Goal: Task Accomplishment & Management: Use online tool/utility

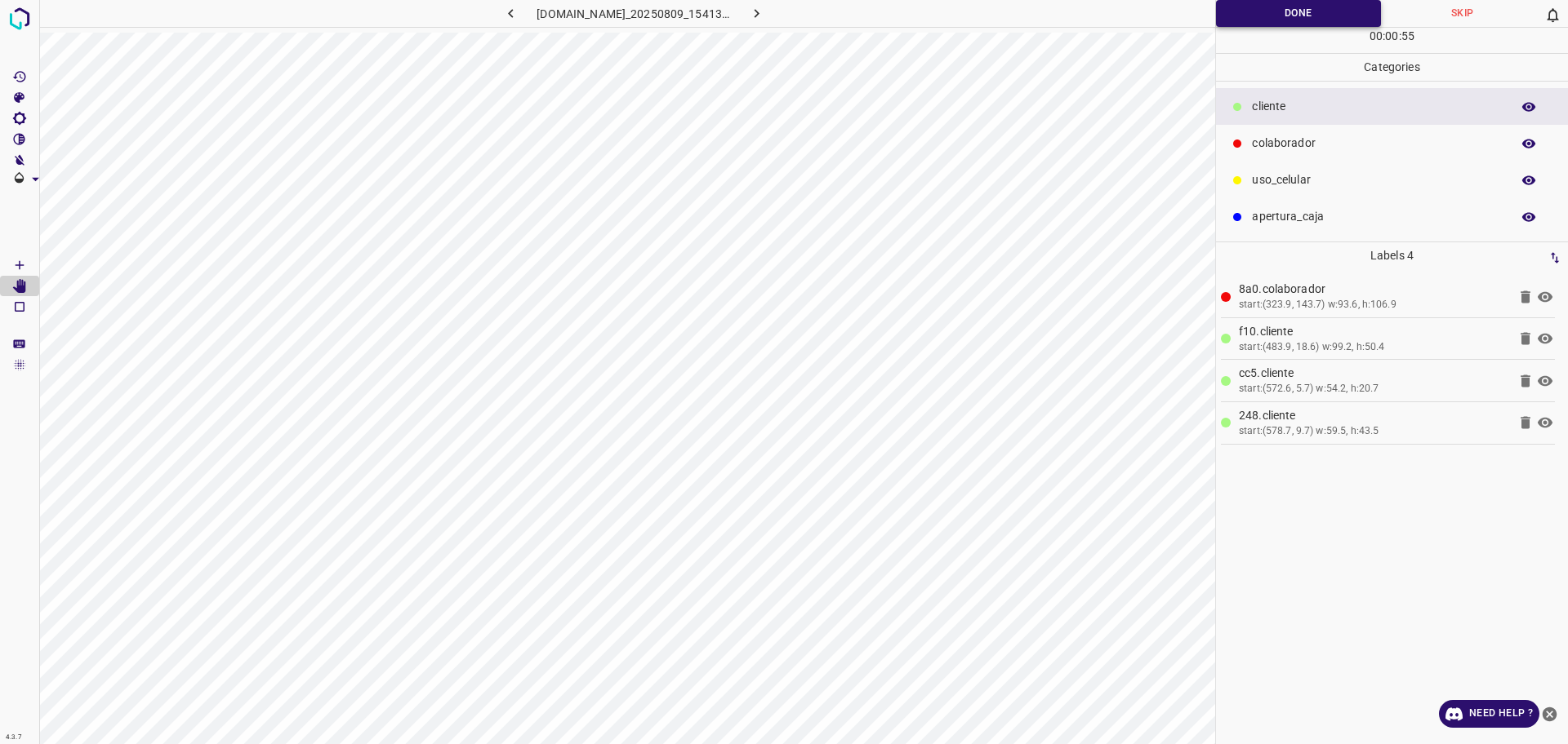
click at [1308, 4] on button "Done" at bounding box center [1298, 14] width 165 height 27
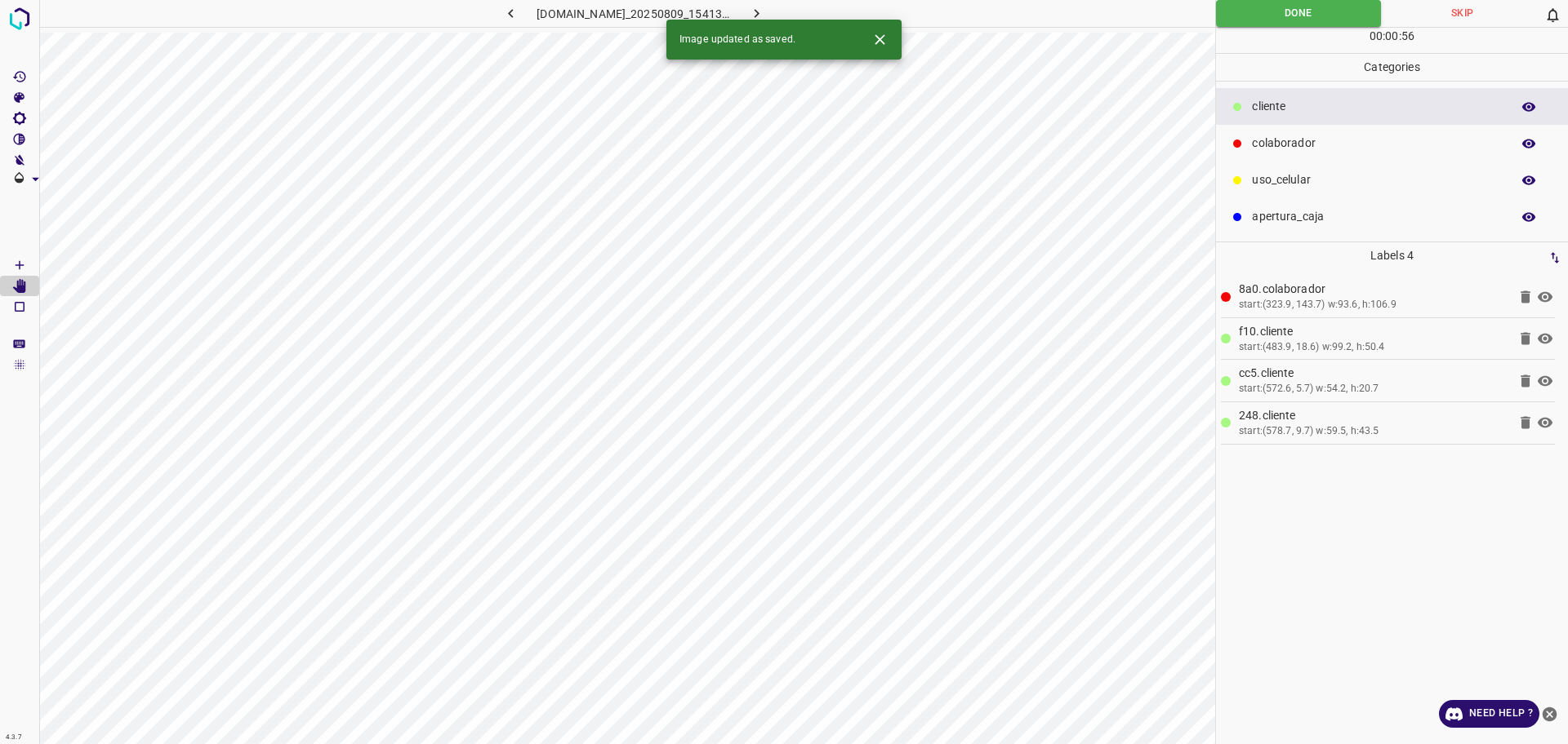
click at [765, 8] on icon "button" at bounding box center [756, 14] width 18 height 18
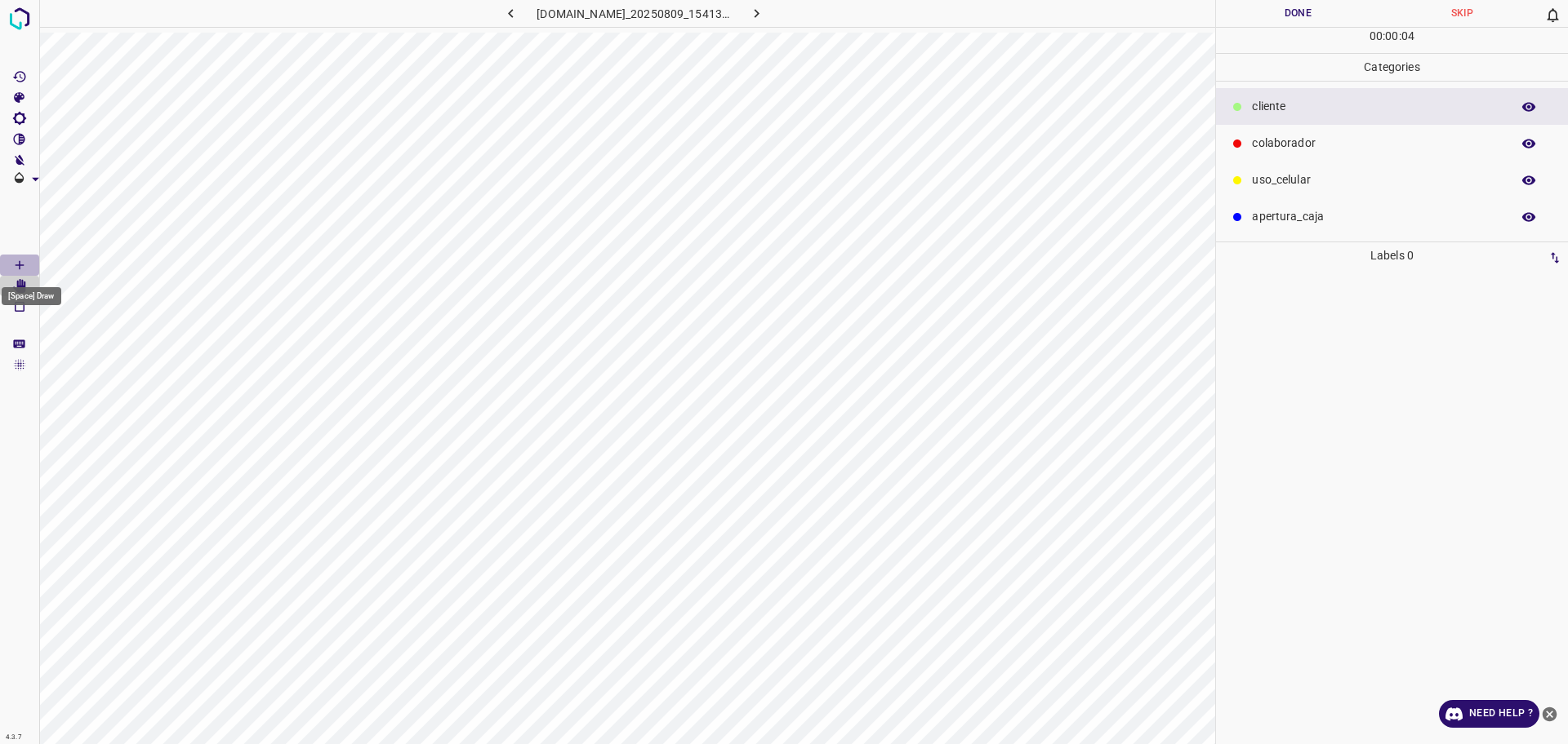
click at [19, 262] on icon "[Space] Draw" at bounding box center [20, 264] width 15 height 15
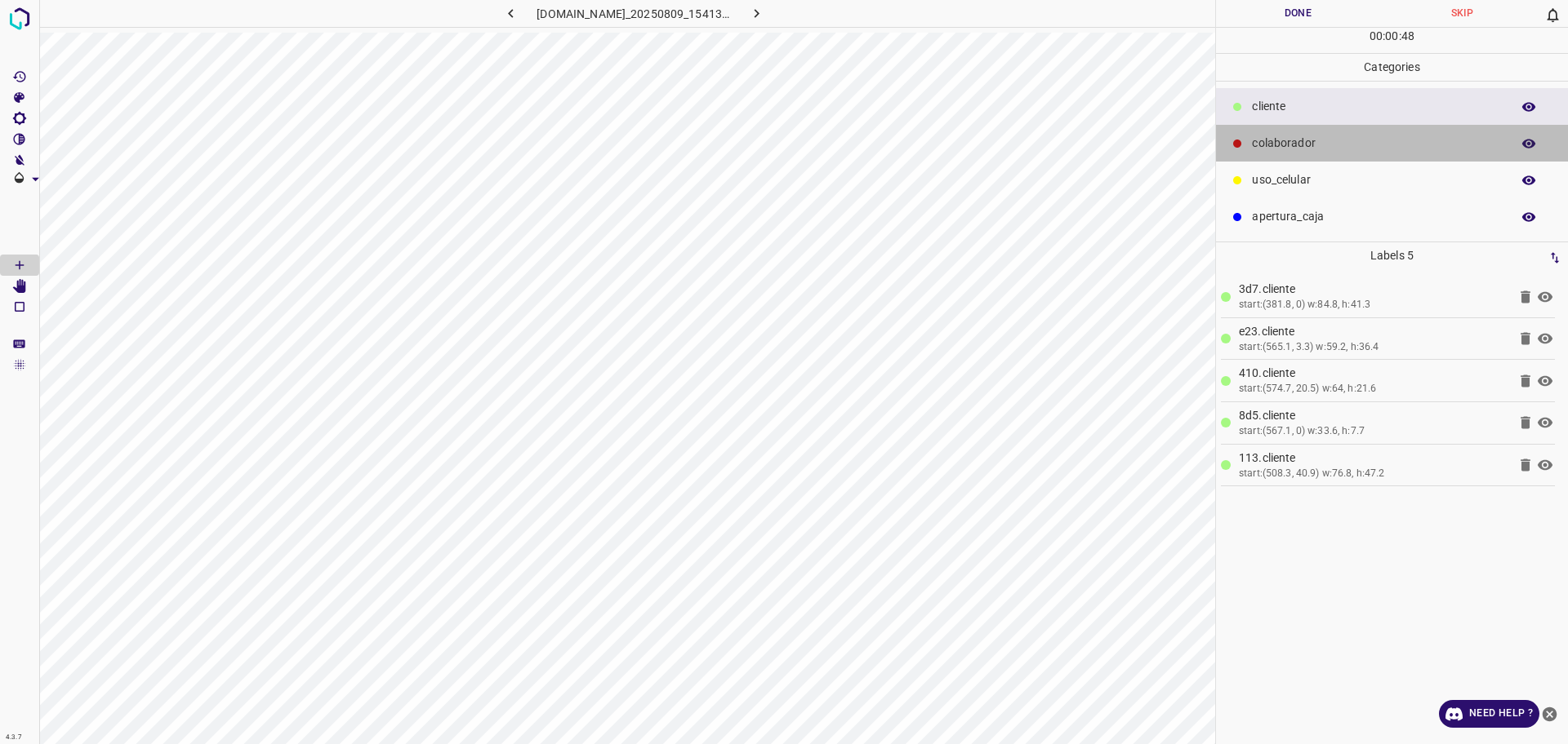
click at [1286, 139] on p "colaborador" at bounding box center [1377, 143] width 251 height 18
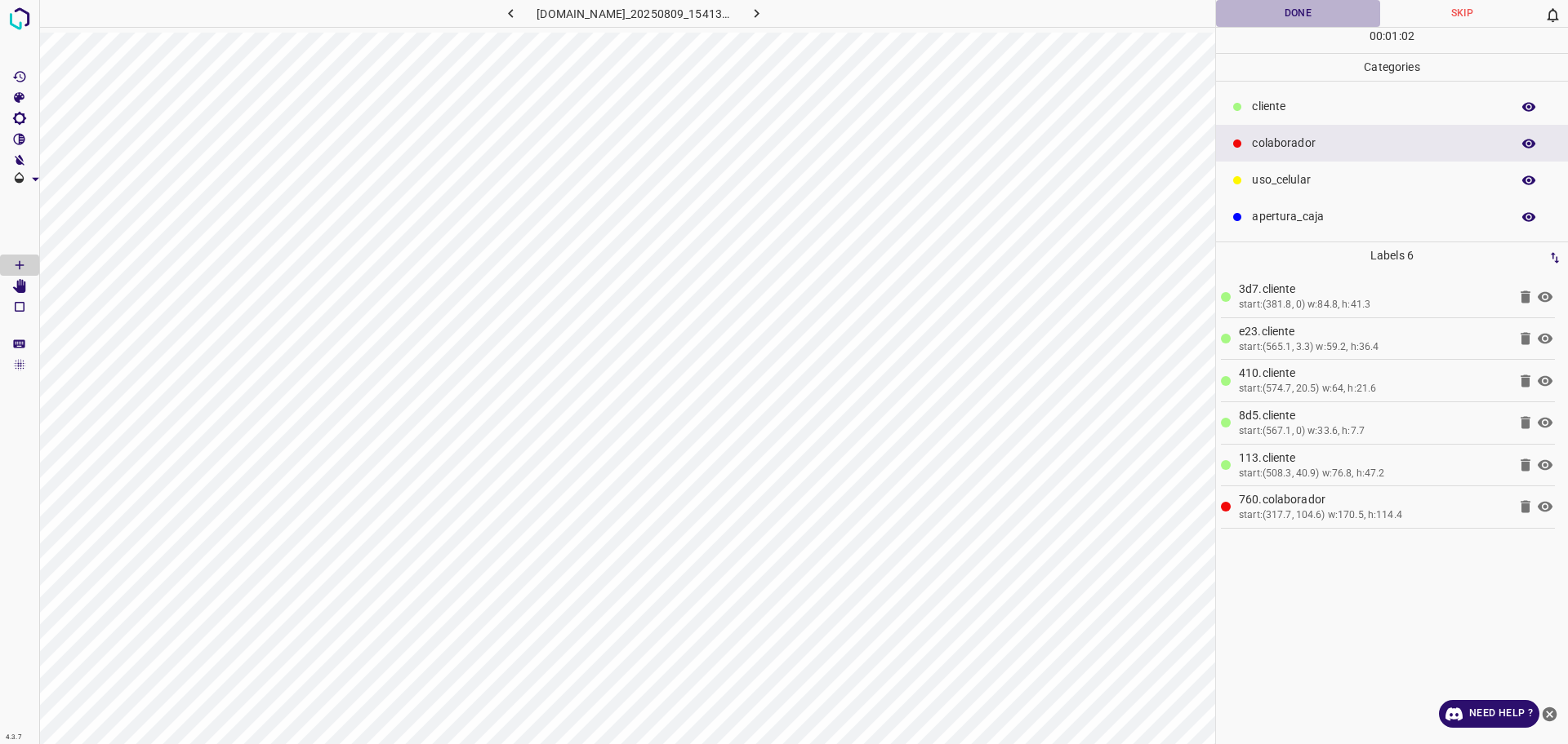
click at [1309, 14] on button "Done" at bounding box center [1298, 14] width 164 height 27
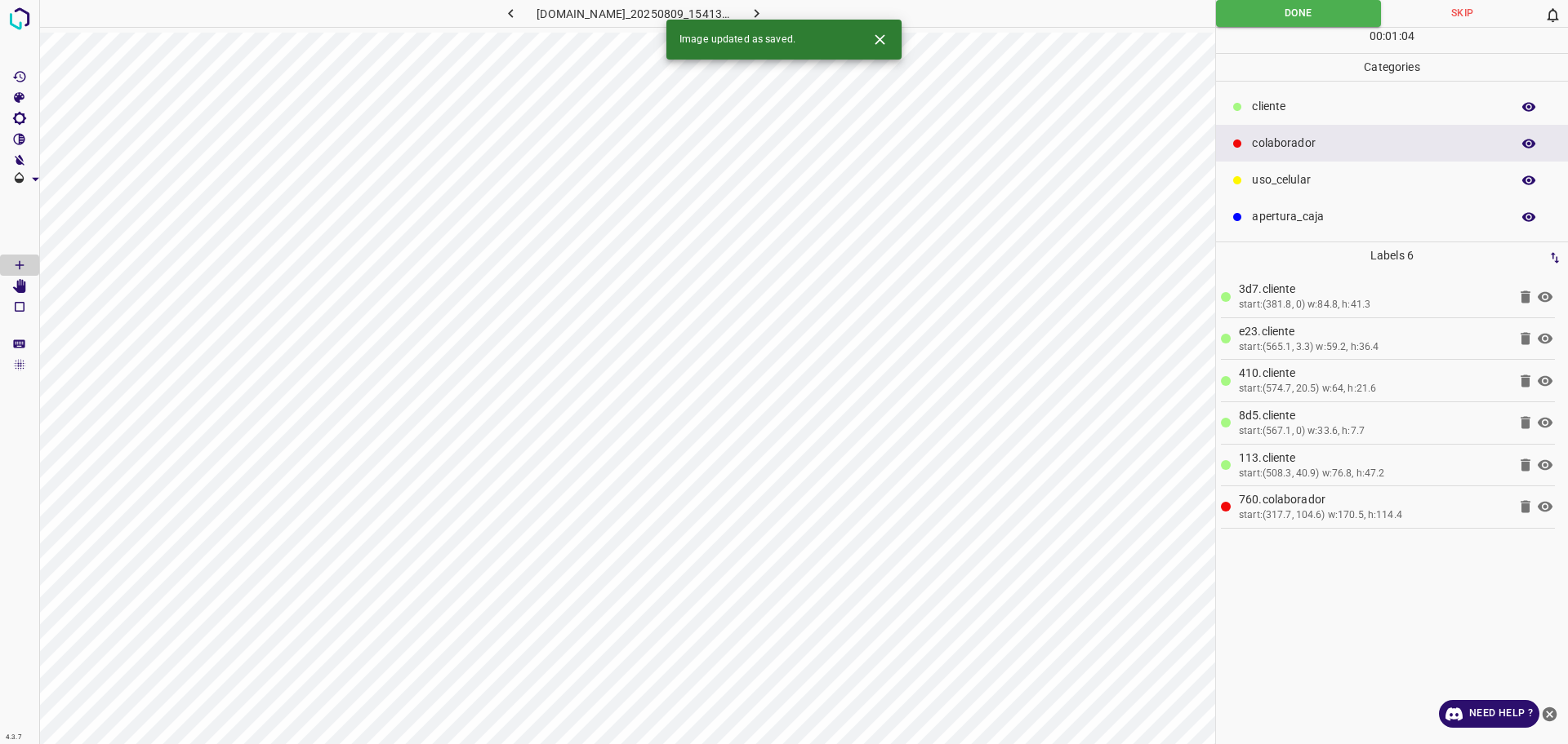
click at [765, 8] on icon "button" at bounding box center [756, 14] width 18 height 18
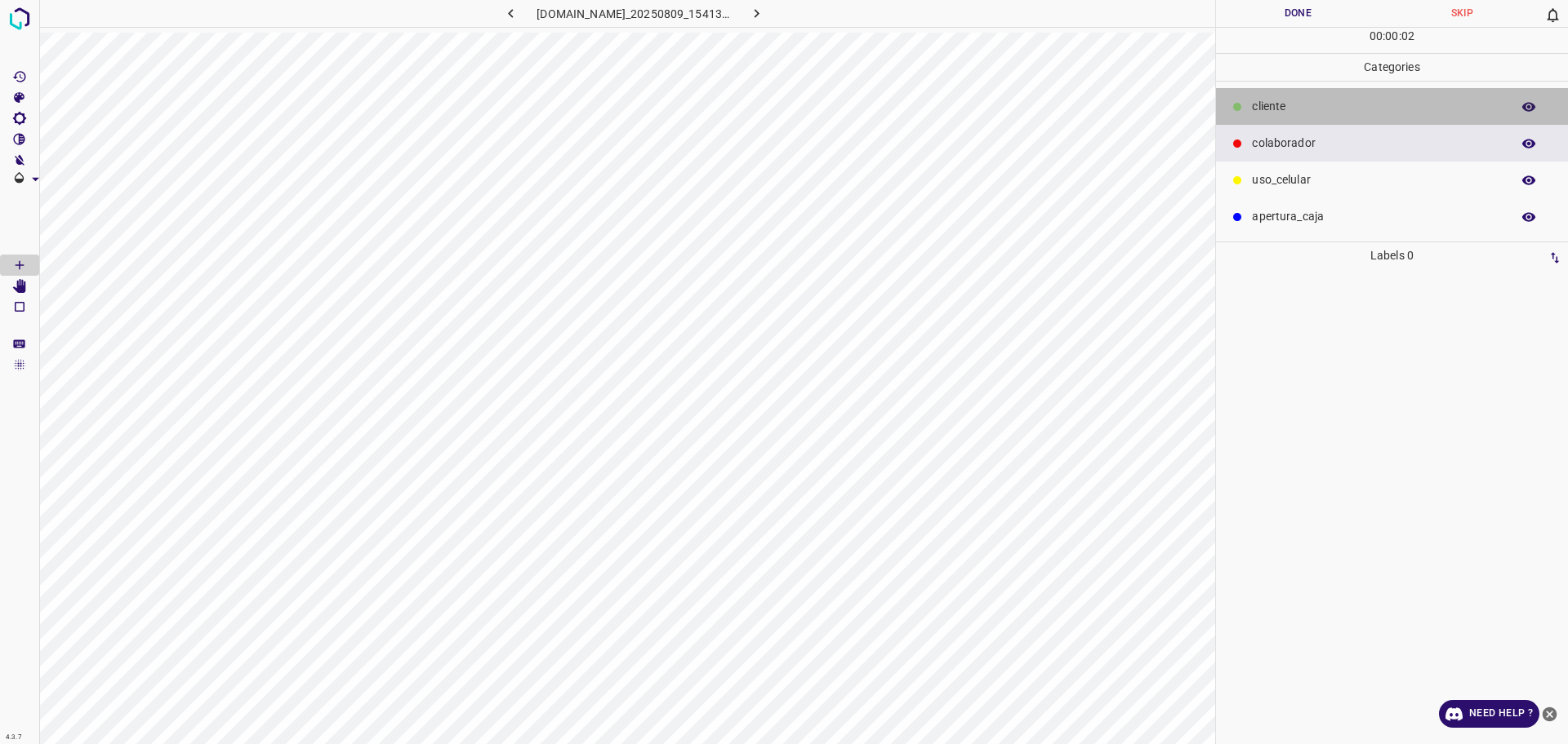
click at [1288, 97] on div "​​cliente" at bounding box center [1391, 106] width 352 height 37
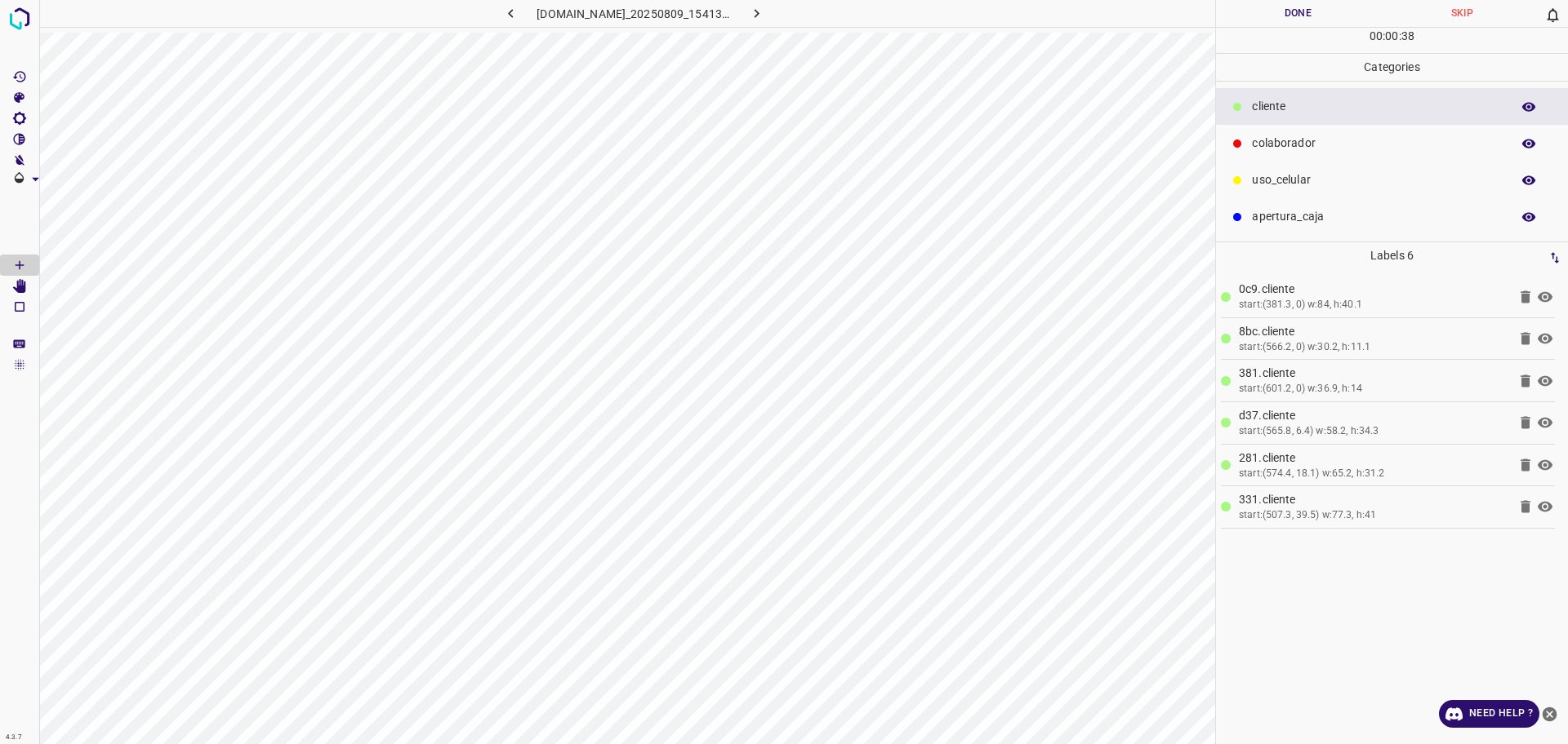
click at [1306, 160] on div "colaborador" at bounding box center [1391, 143] width 352 height 37
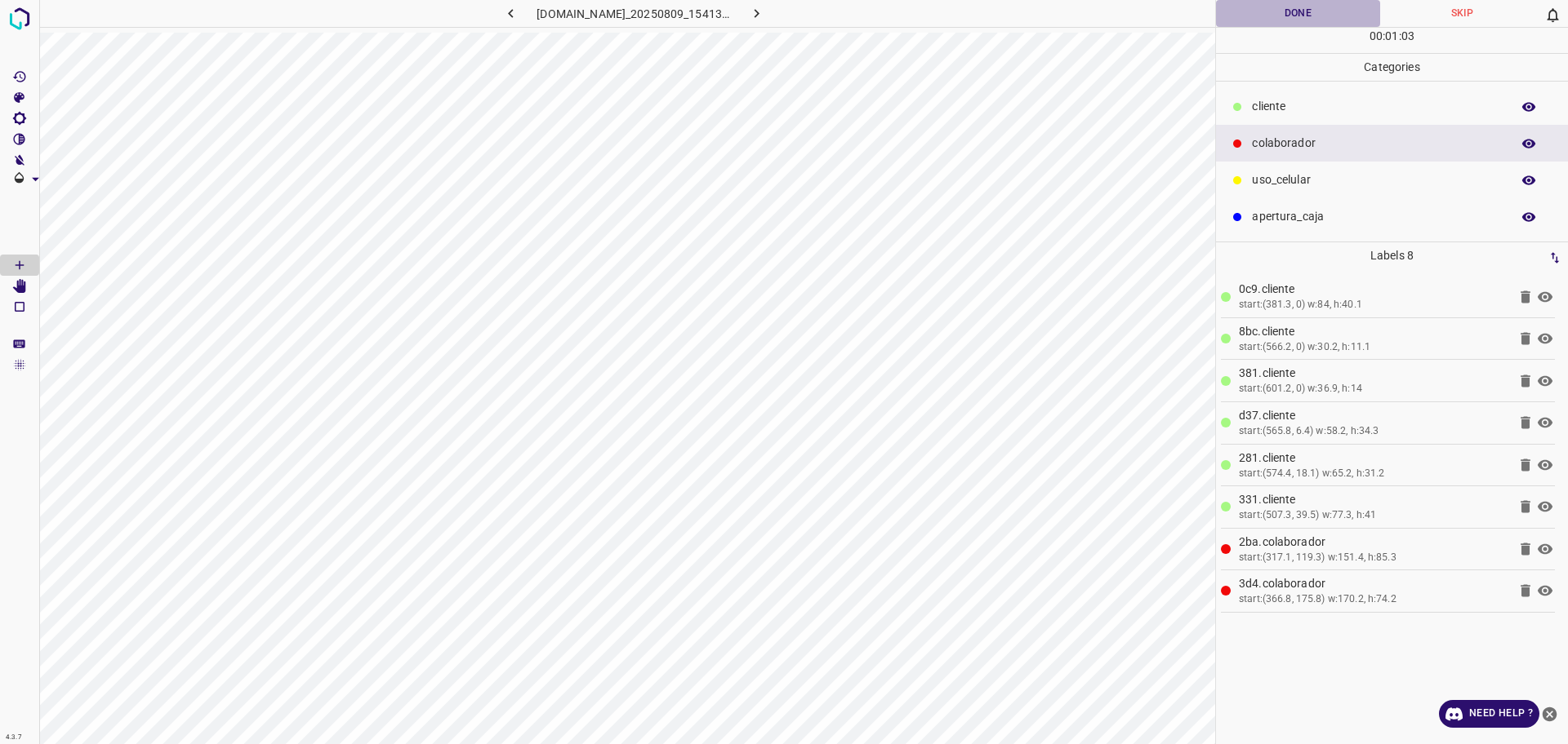
click at [1271, 17] on button "Done" at bounding box center [1298, 14] width 164 height 27
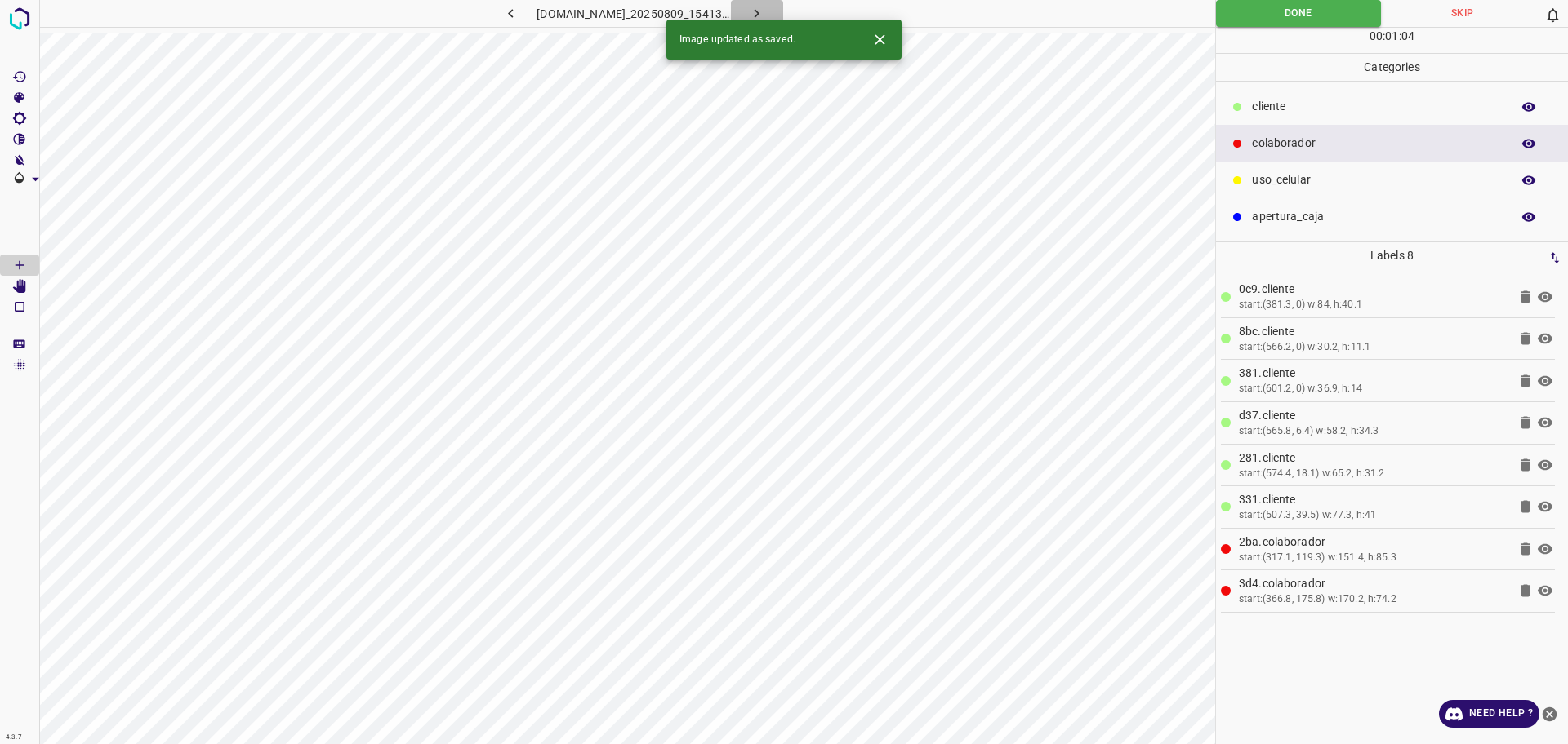
click at [765, 14] on icon "button" at bounding box center [756, 14] width 18 height 18
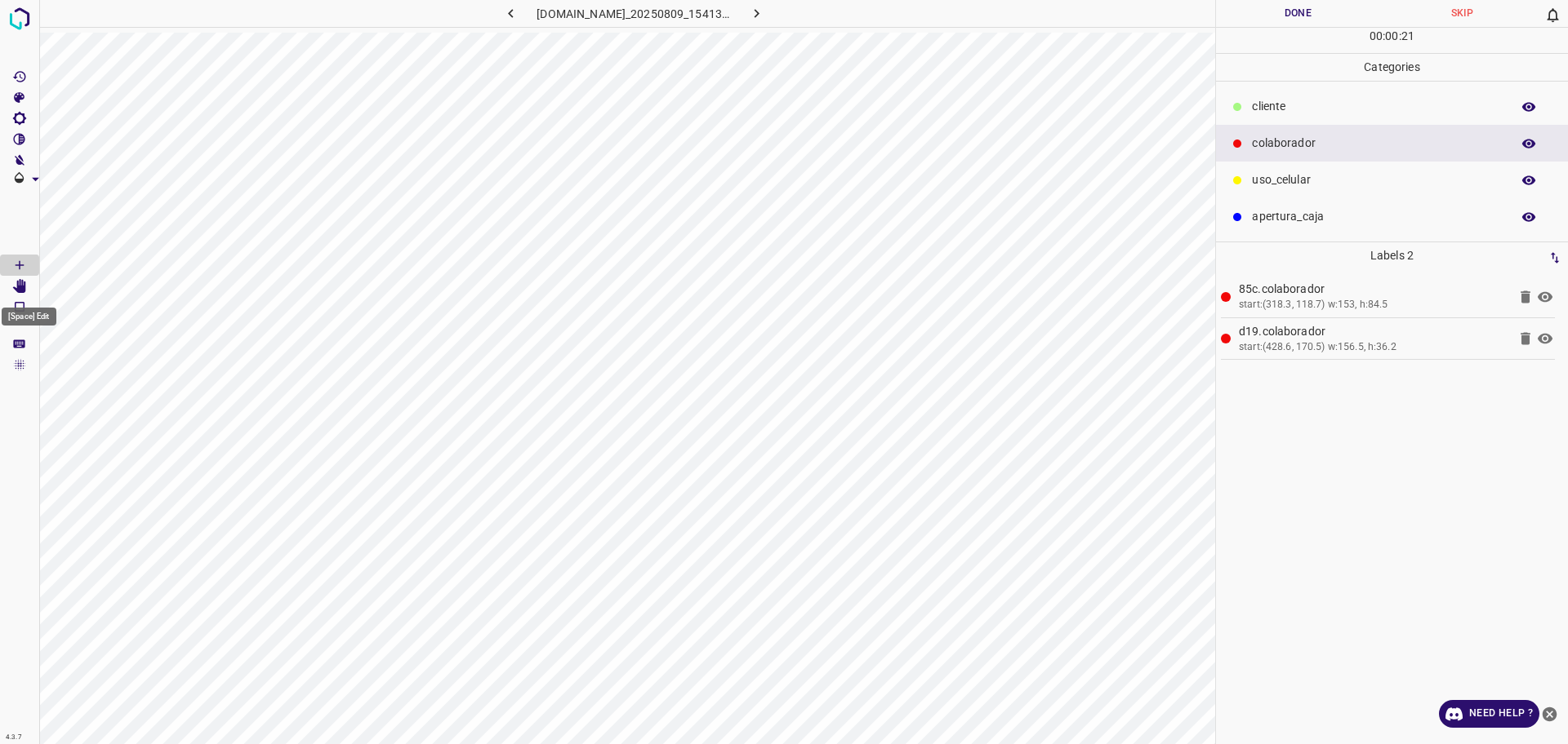
click at [24, 285] on icon "[Space] Edit" at bounding box center [19, 286] width 13 height 15
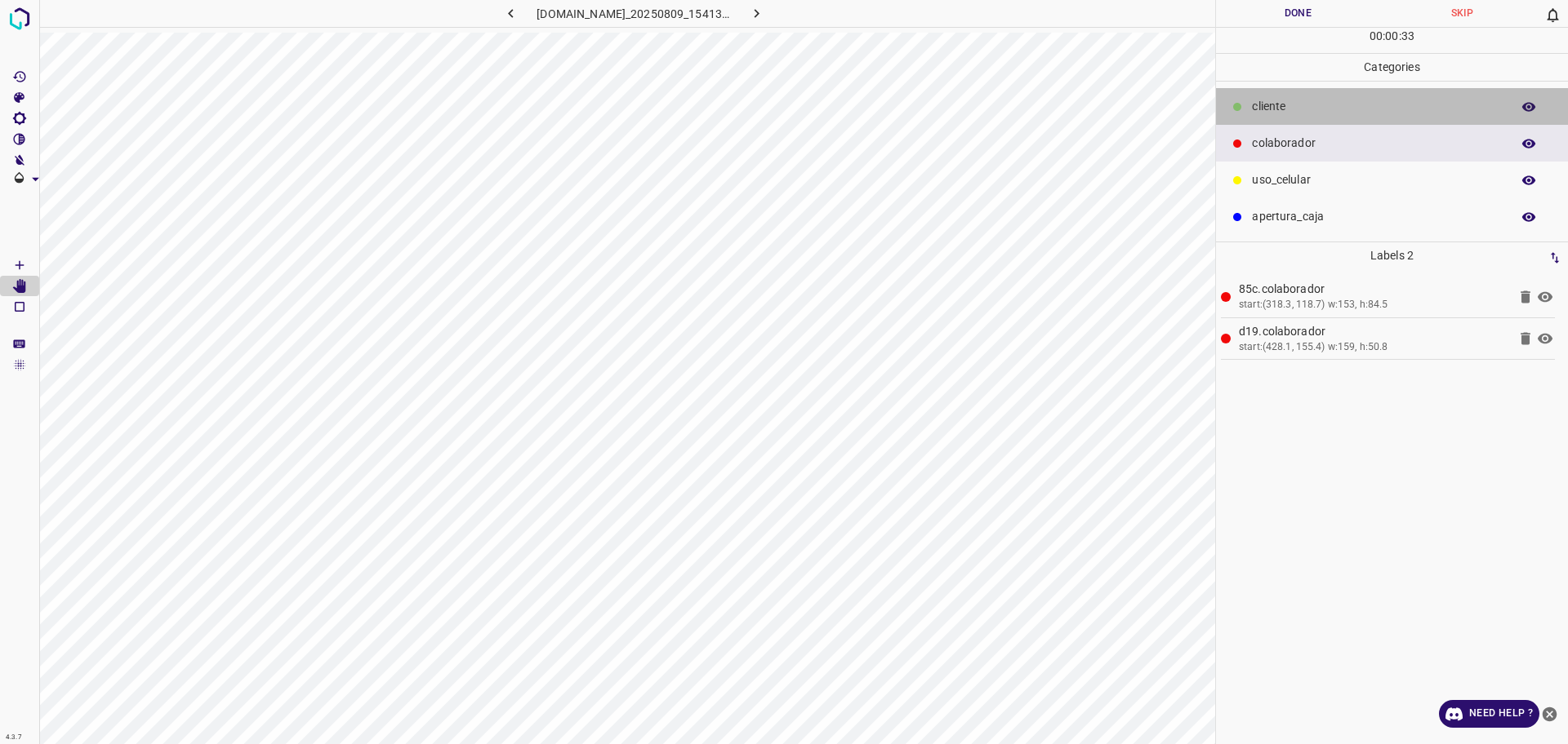
click at [1317, 115] on p "​​cliente" at bounding box center [1377, 106] width 251 height 18
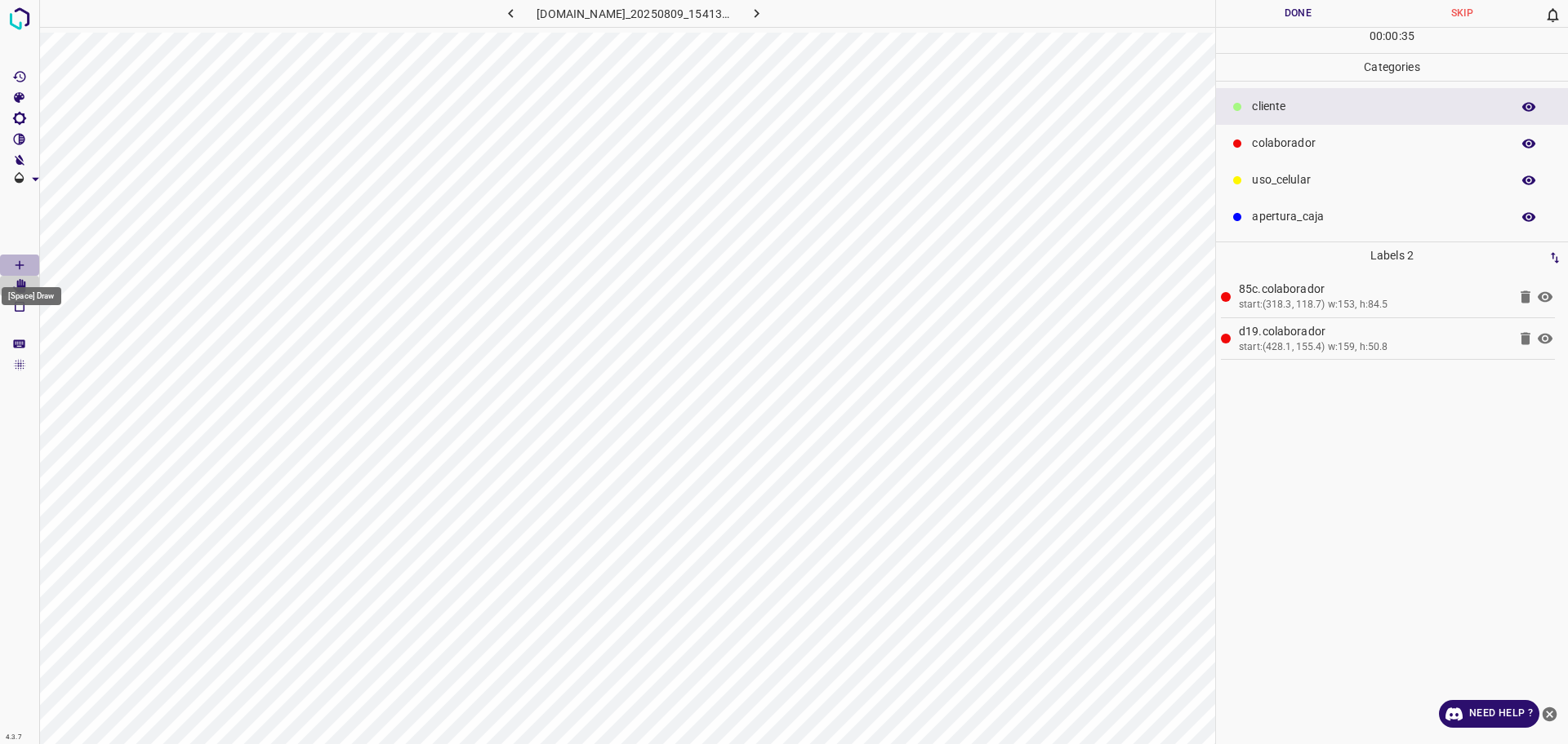
click at [12, 260] on Draw"] "[Space] Draw" at bounding box center [20, 265] width 39 height 21
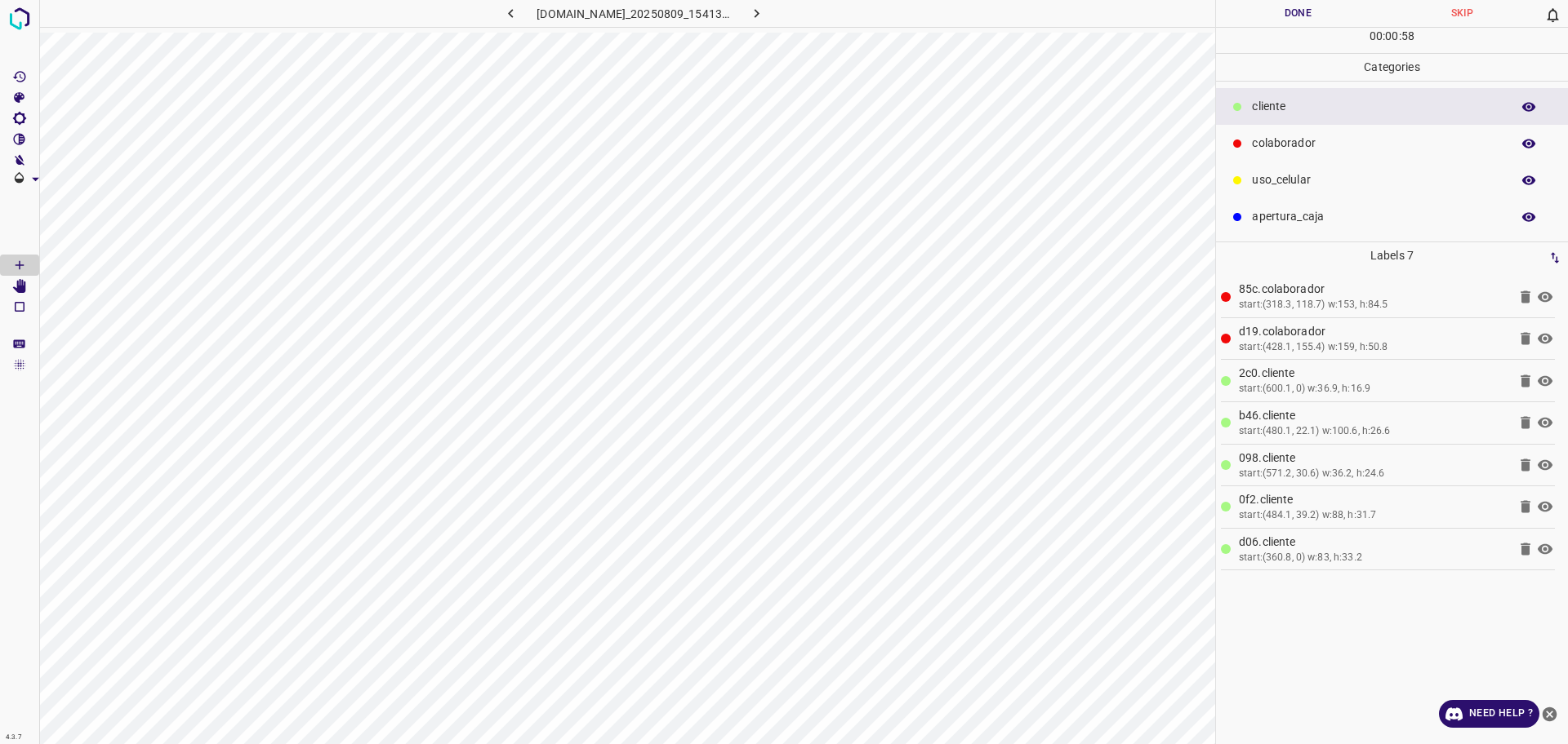
click at [1278, 18] on button "Done" at bounding box center [1298, 14] width 164 height 27
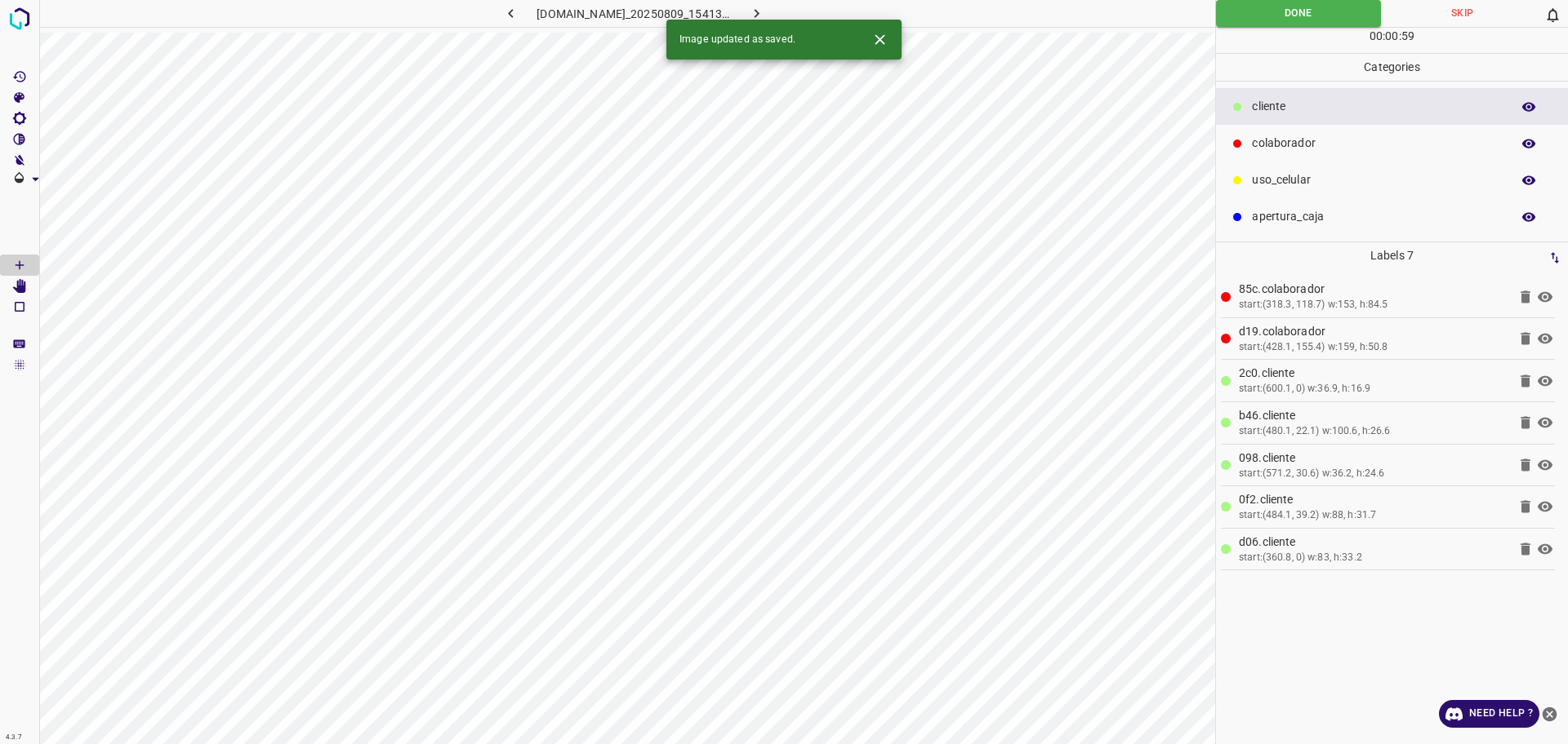
click at [765, 9] on icon "button" at bounding box center [756, 14] width 18 height 18
